Goal: Task Accomplishment & Management: Manage account settings

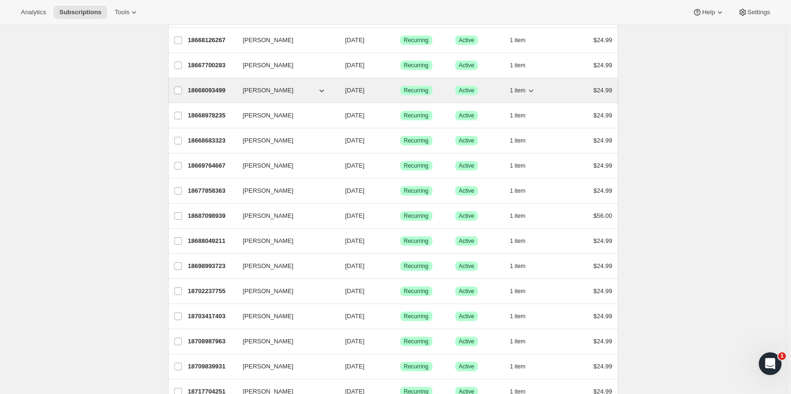
scroll to position [152, 0]
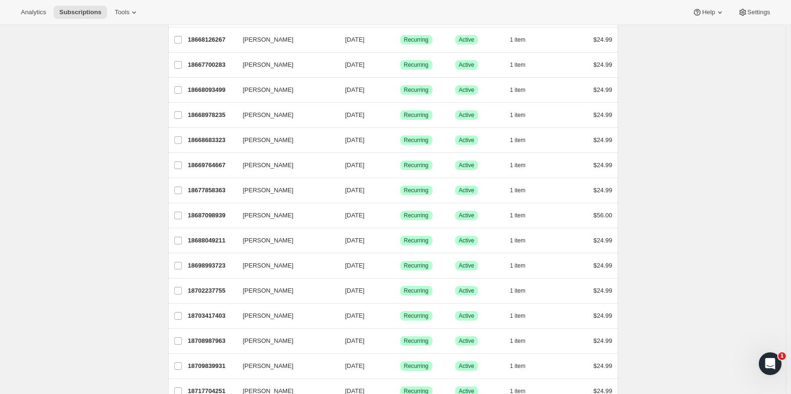
click at [92, 92] on div "Subscriptions. This page is ready Subscriptions Create subscription Bulk update…" at bounding box center [393, 315] width 786 height 885
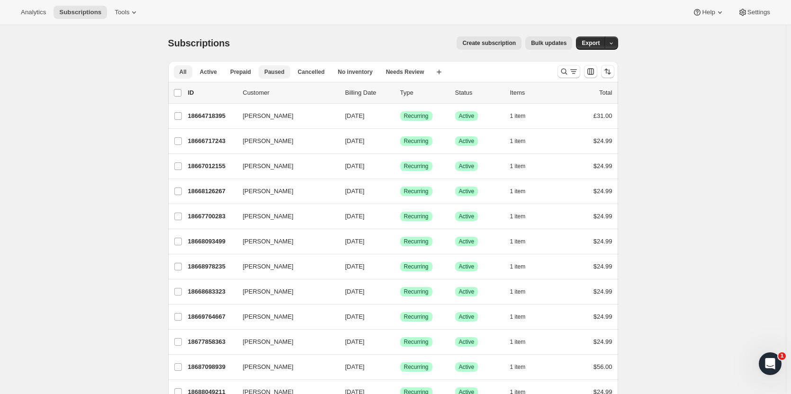
click at [277, 71] on span "Paused" at bounding box center [274, 72] width 20 height 8
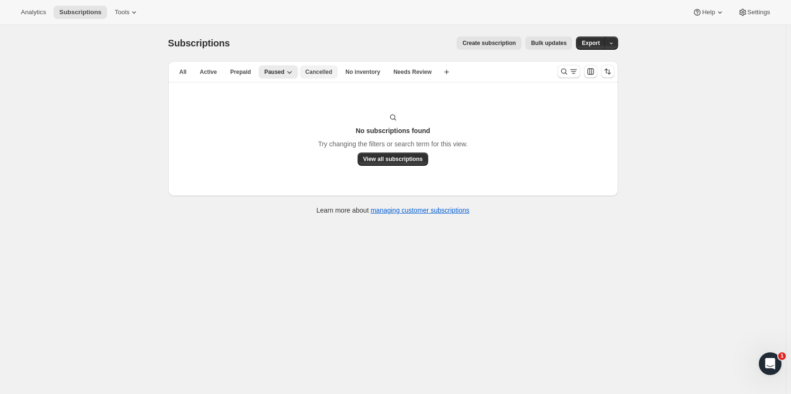
click at [316, 73] on span "Cancelled" at bounding box center [319, 72] width 27 height 8
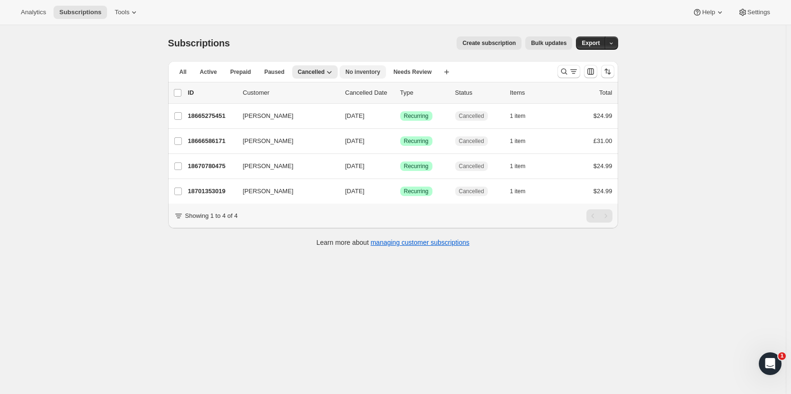
click at [358, 73] on span "No inventory" at bounding box center [362, 72] width 35 height 8
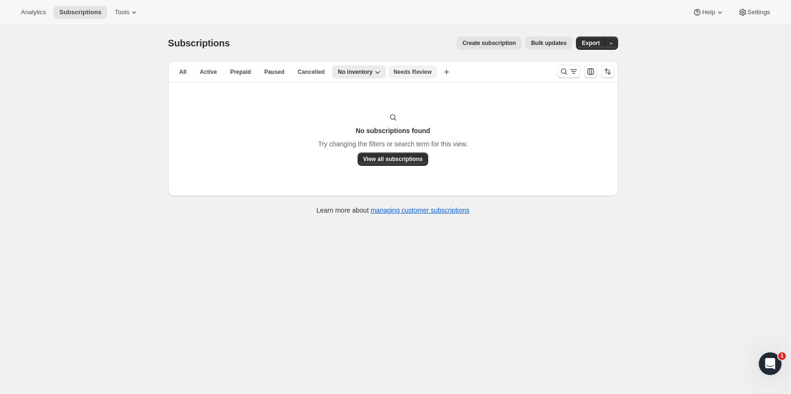
click at [398, 73] on span "Needs Review" at bounding box center [413, 72] width 38 height 8
click at [207, 74] on span "Active" at bounding box center [208, 72] width 17 height 8
